Goal: Transaction & Acquisition: Purchase product/service

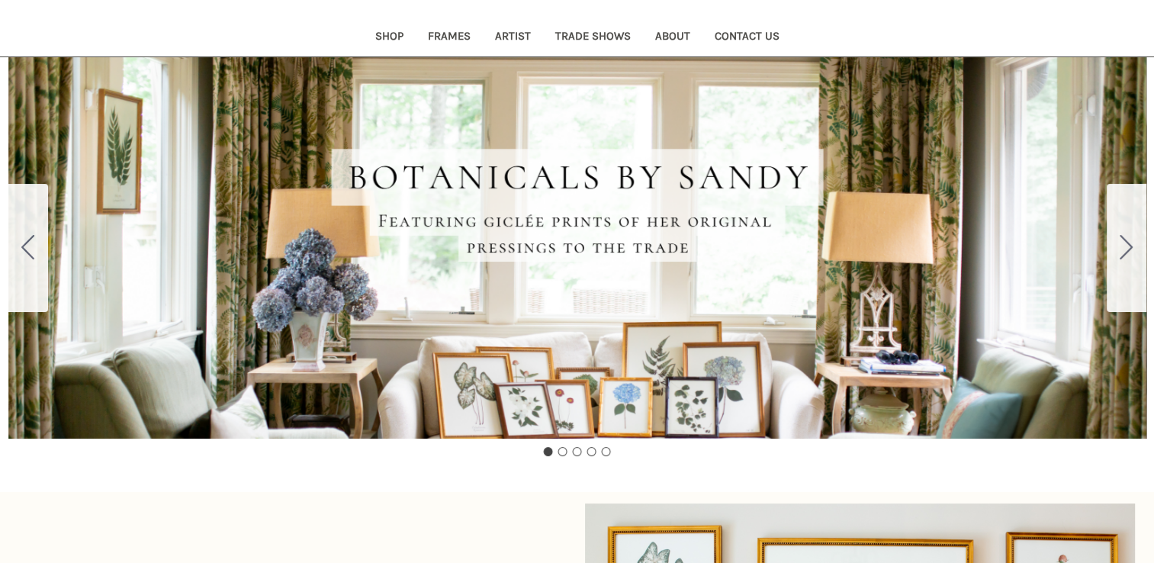
scroll to position [171, 0]
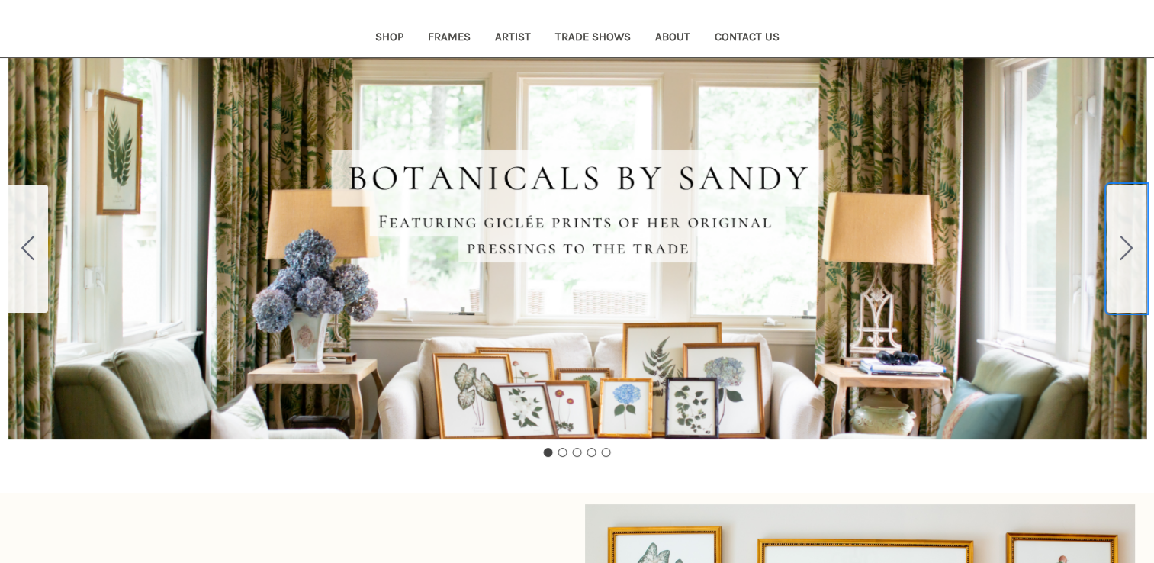
click at [1123, 246] on icon "Go to slide 2" at bounding box center [1126, 248] width 13 height 24
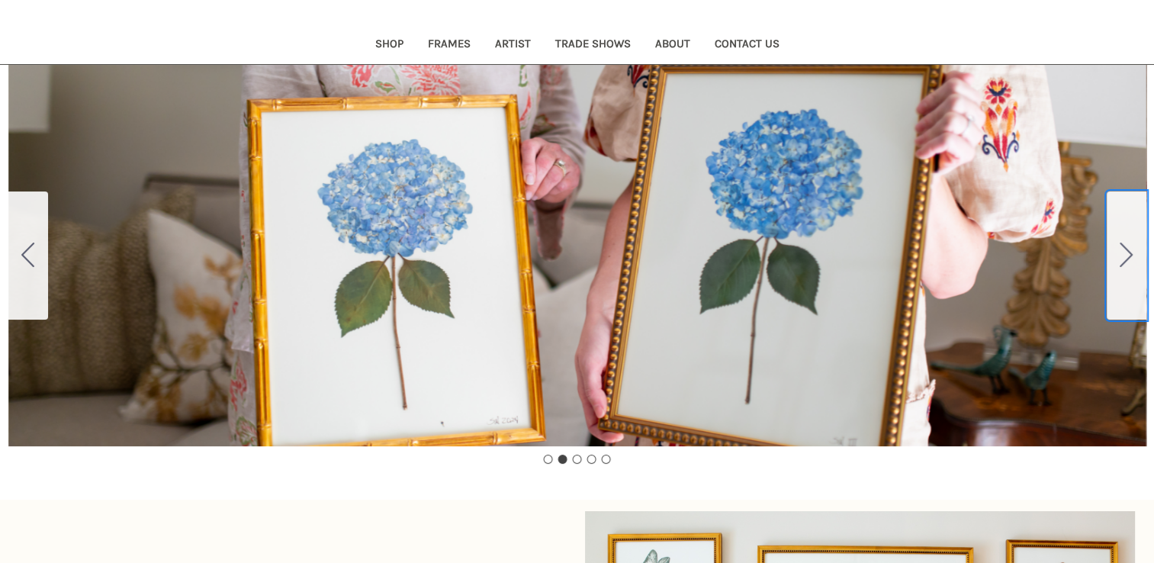
scroll to position [163, 0]
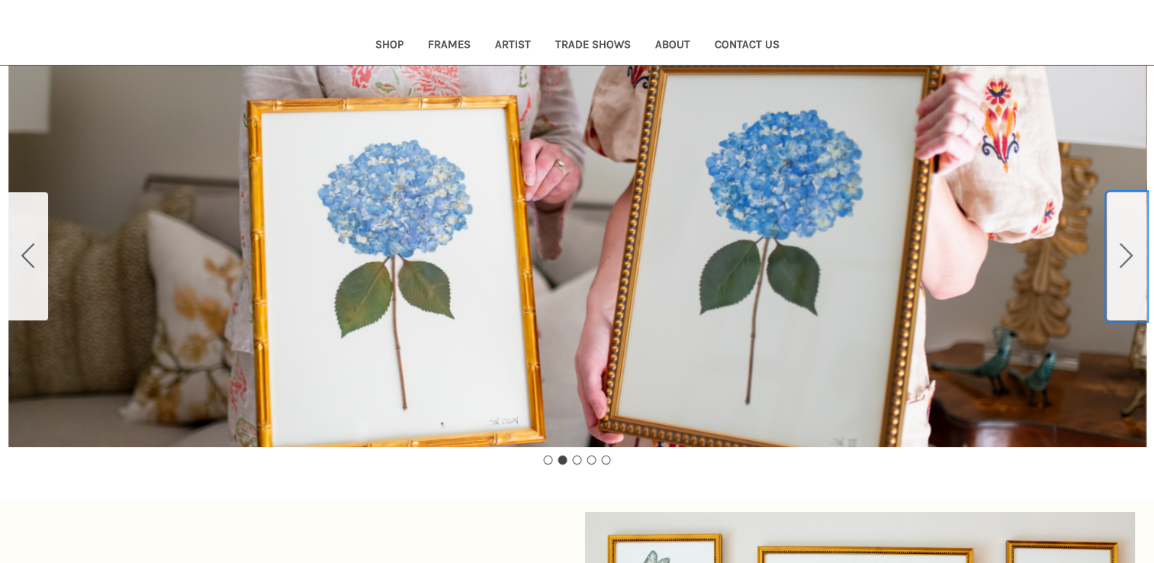
click at [1123, 246] on icon "Go to slide 3" at bounding box center [1126, 255] width 13 height 24
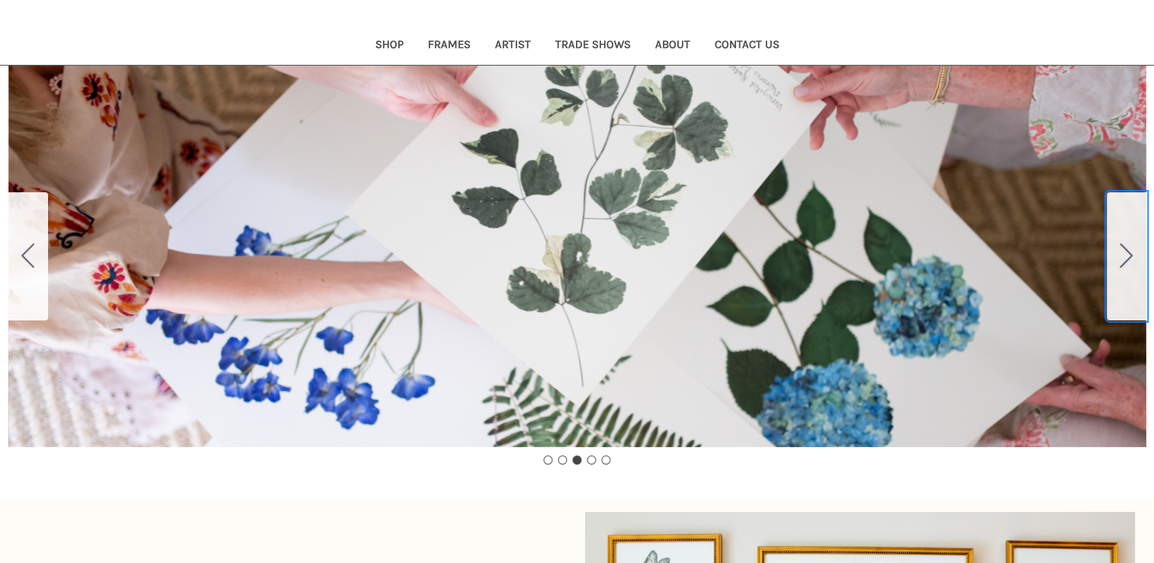
click at [1123, 246] on icon "Go to slide 4" at bounding box center [1126, 255] width 13 height 24
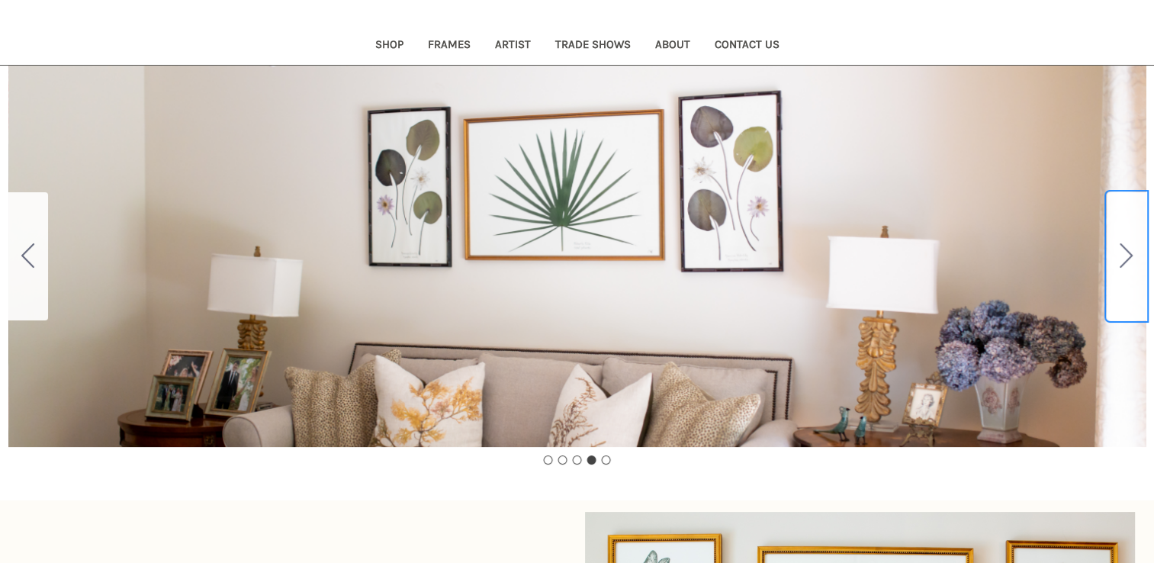
click at [1123, 246] on icon "Go to slide 5" at bounding box center [1126, 255] width 13 height 24
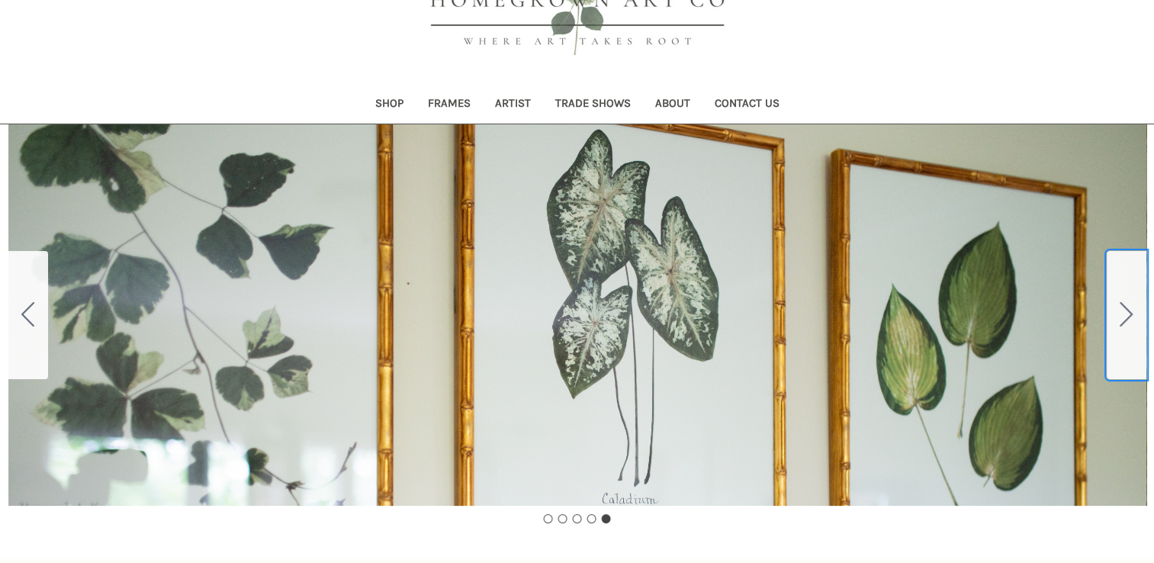
scroll to position [0, 0]
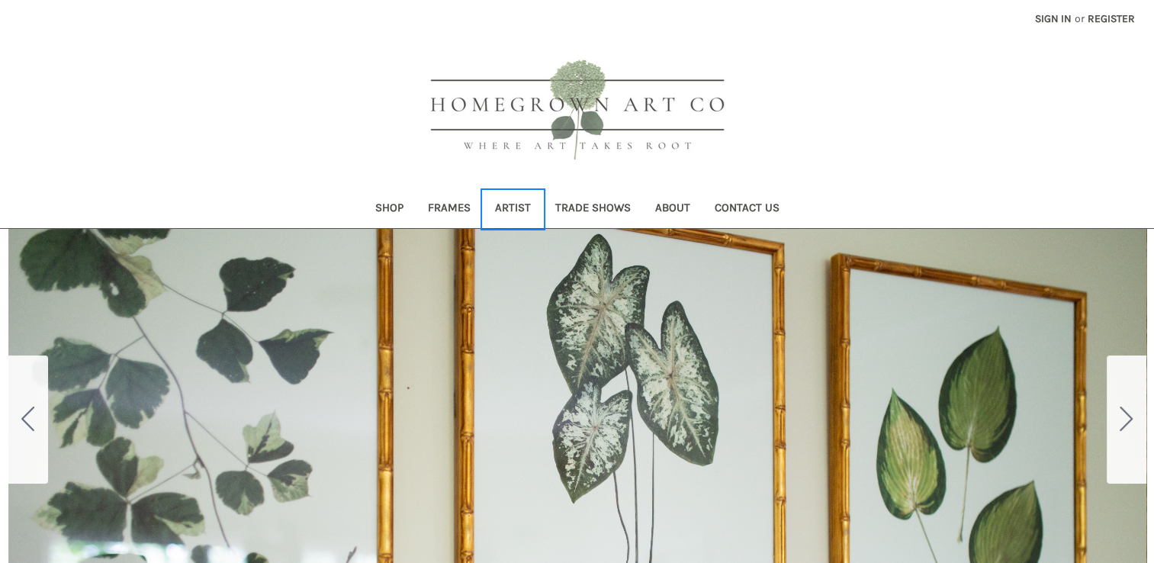
click at [515, 211] on link "Artist" at bounding box center [513, 209] width 60 height 37
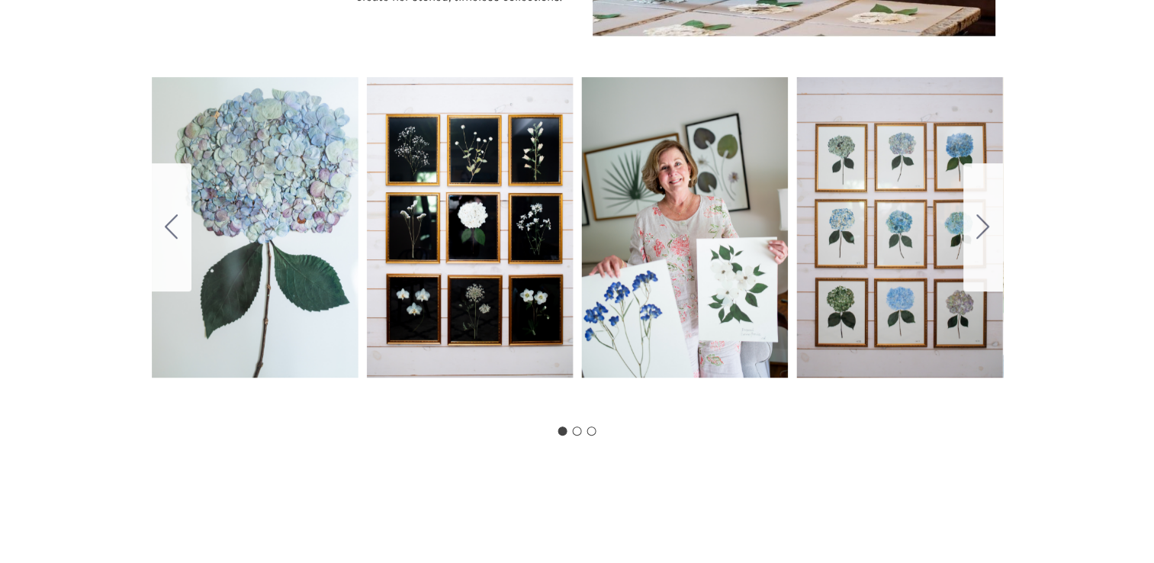
scroll to position [882, 0]
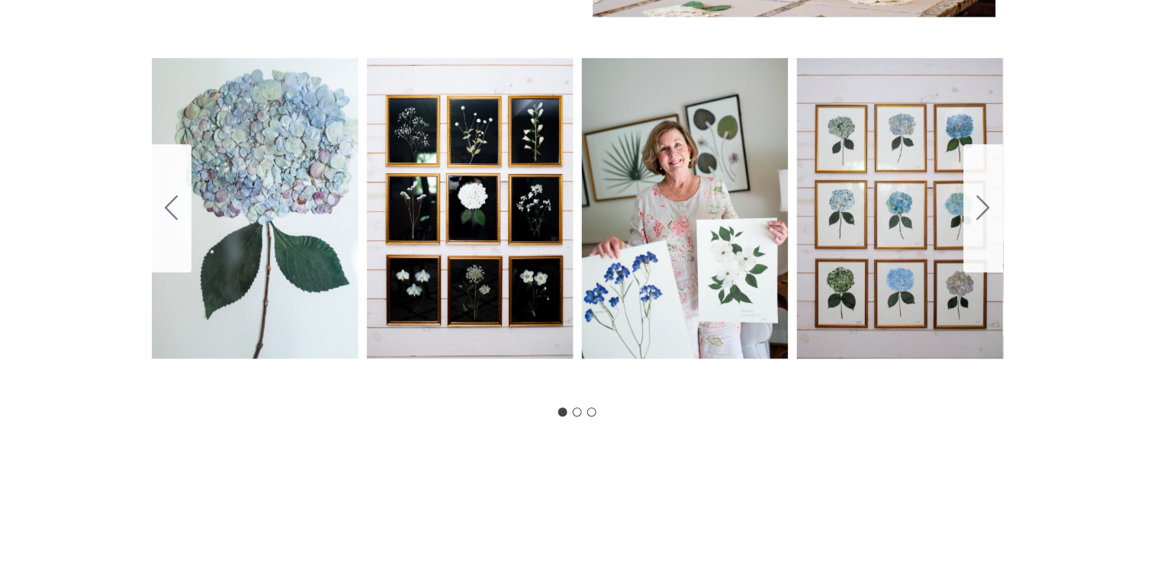
click at [297, 287] on div "Carousel Title Add a description for your carousel slide. You can use this to p…" at bounding box center [578, 209] width 852 height 382
click at [983, 206] on icon "Go to slide 2" at bounding box center [983, 207] width 13 height 24
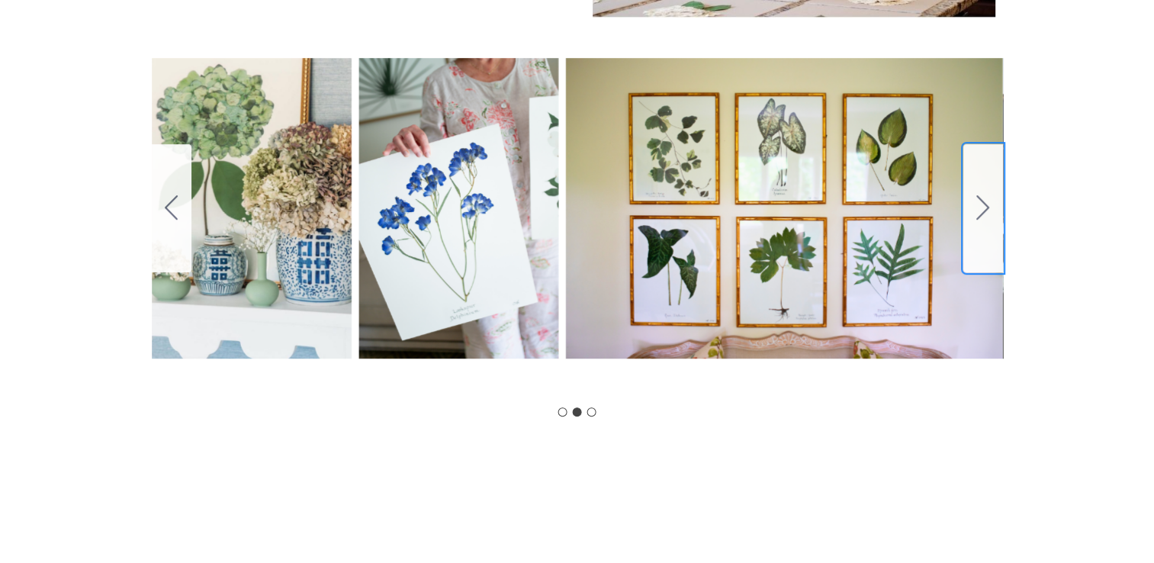
click at [983, 206] on icon "Go to slide 3" at bounding box center [983, 207] width 13 height 24
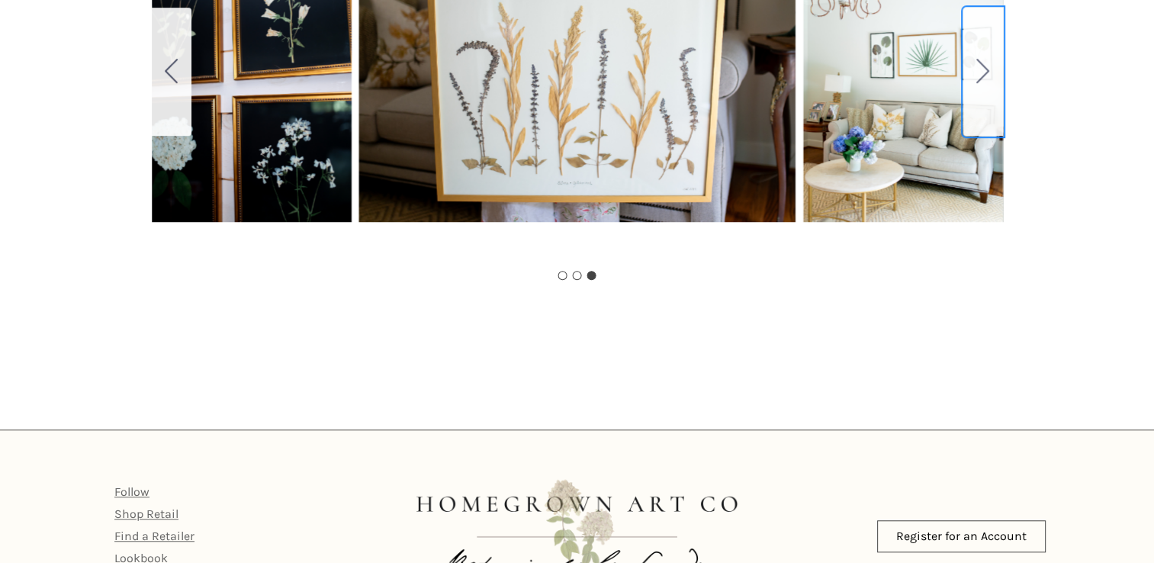
scroll to position [1096, 0]
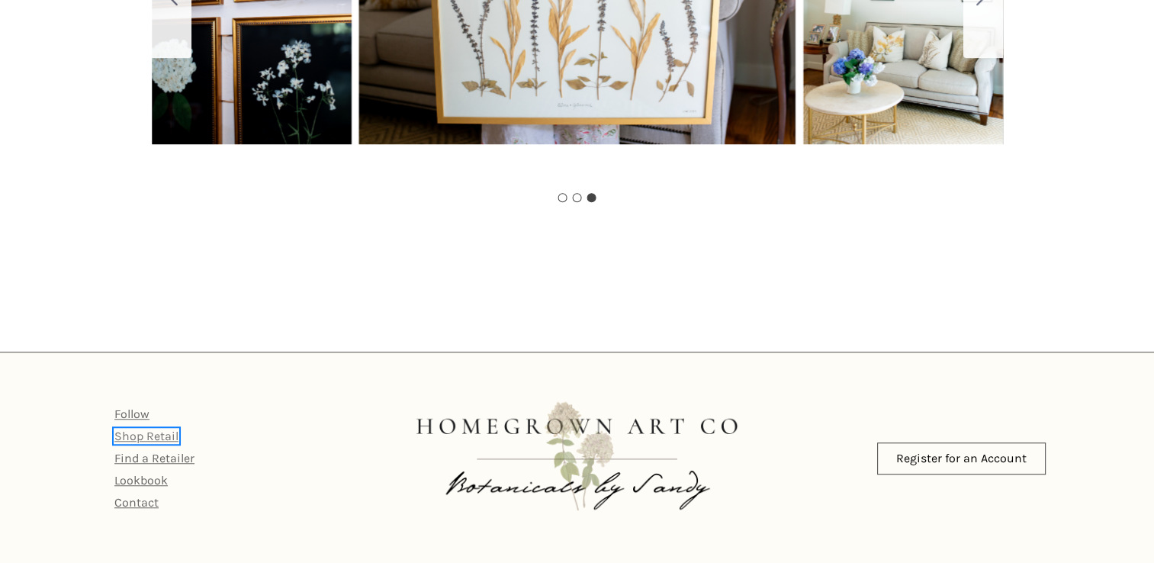
click at [132, 437] on link "Shop Retail" at bounding box center [146, 436] width 64 height 14
